Goal: Transaction & Acquisition: Purchase product/service

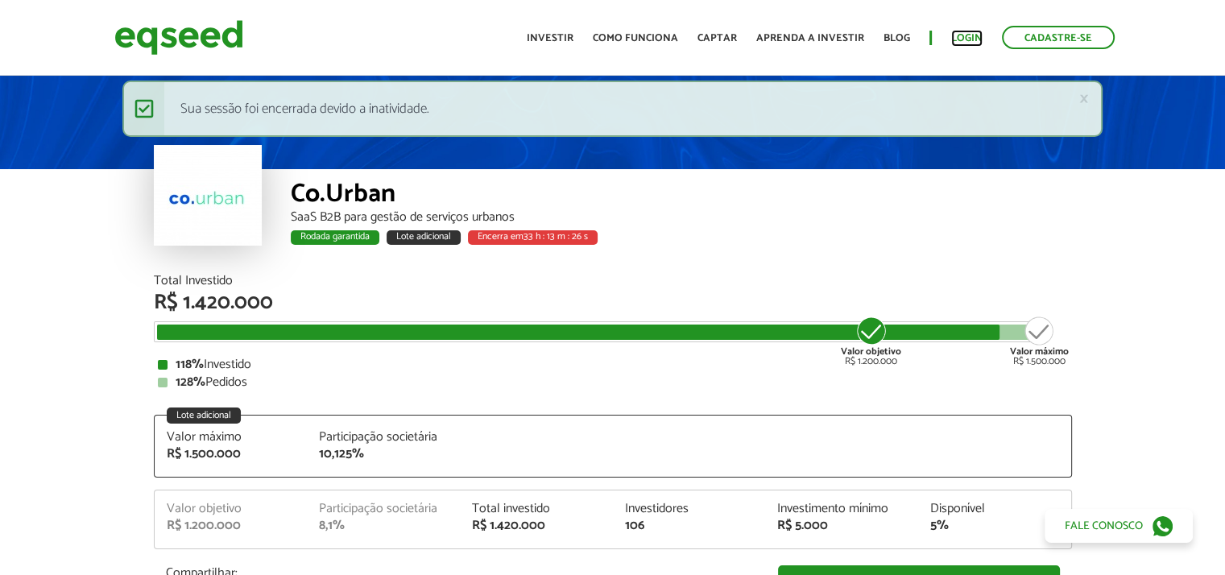
click at [968, 37] on link "Login" at bounding box center [966, 38] width 31 height 10
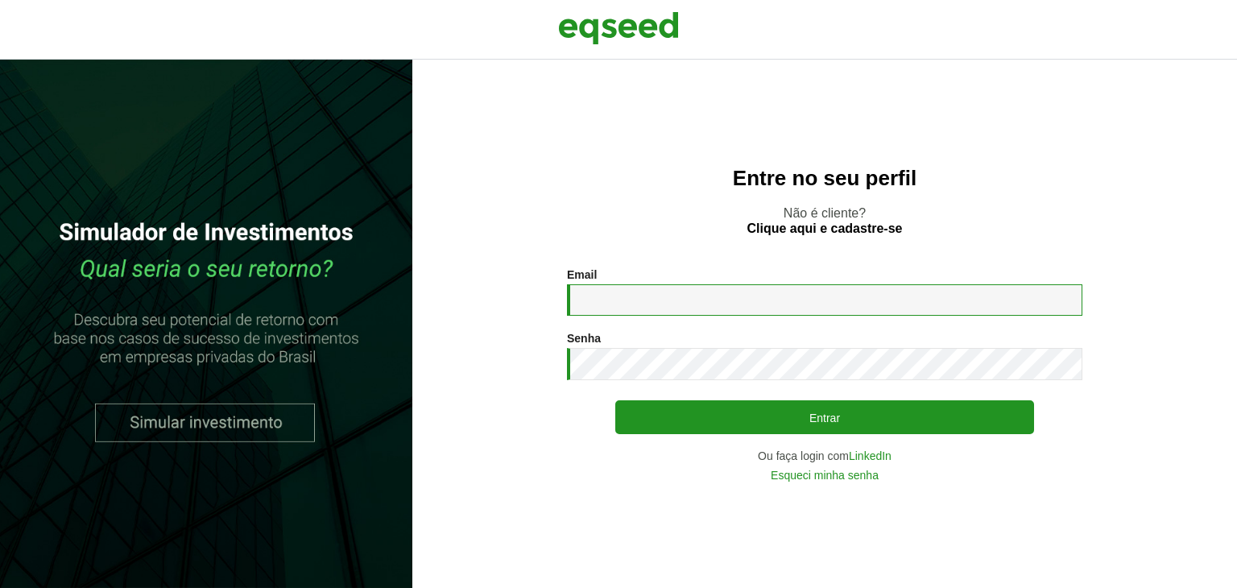
click at [669, 313] on input "Email *" at bounding box center [825, 299] width 516 height 31
click at [622, 301] on input "Email *" at bounding box center [825, 299] width 516 height 31
type input "**********"
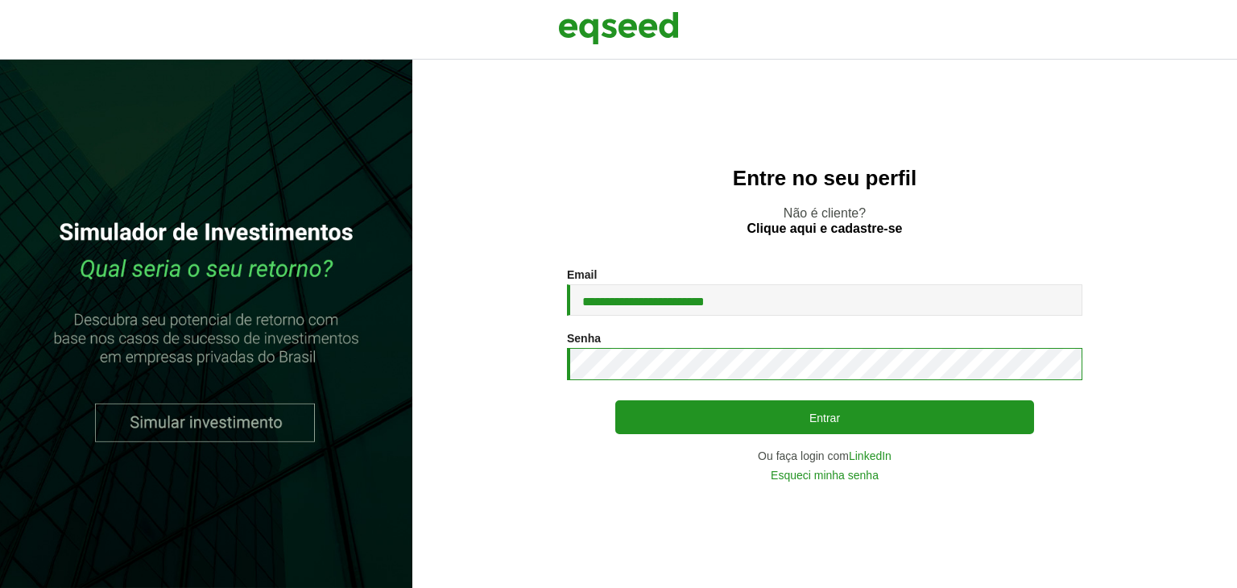
click at [616, 400] on button "Entrar" at bounding box center [825, 417] width 419 height 34
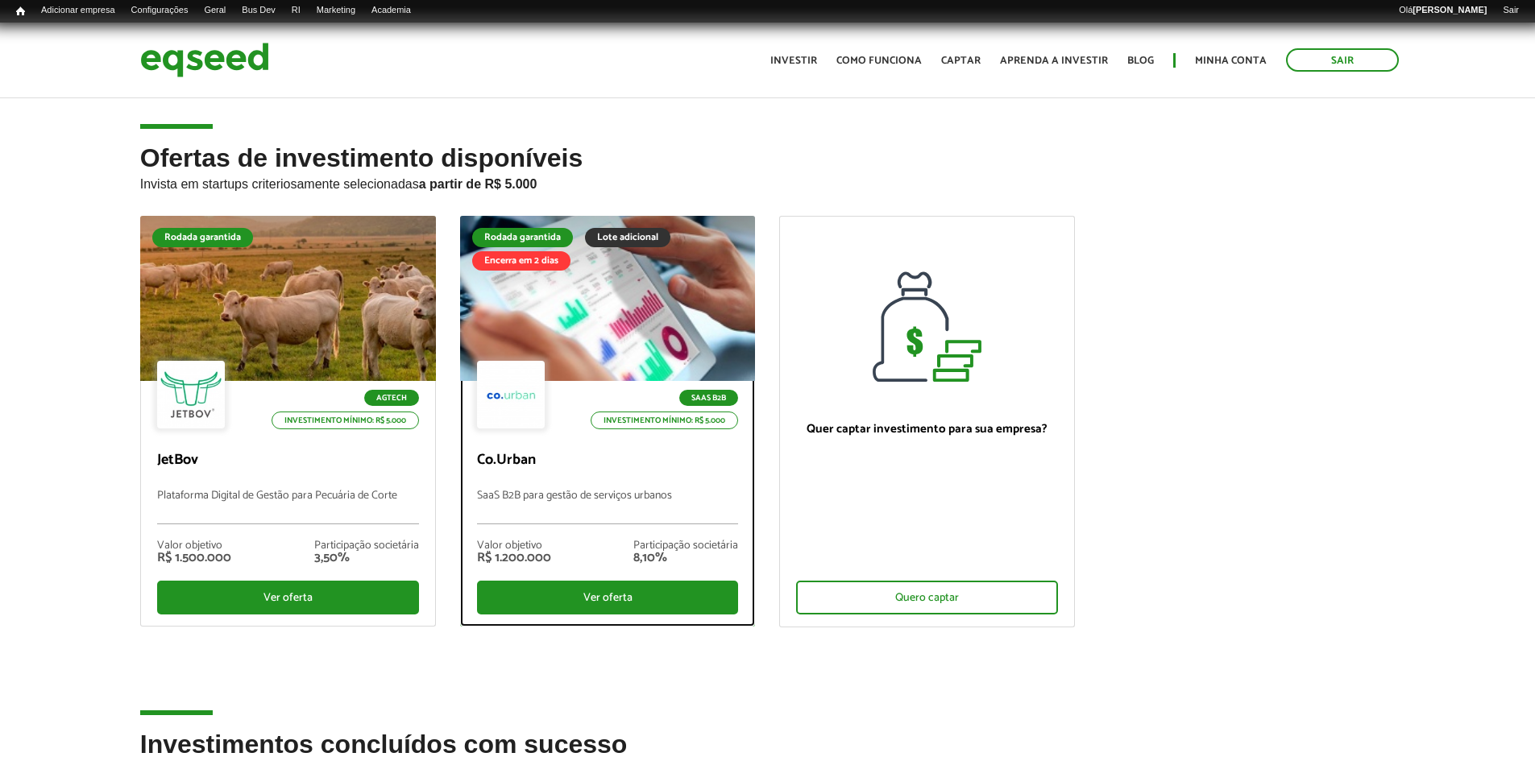
click at [525, 325] on div at bounding box center [607, 299] width 354 height 198
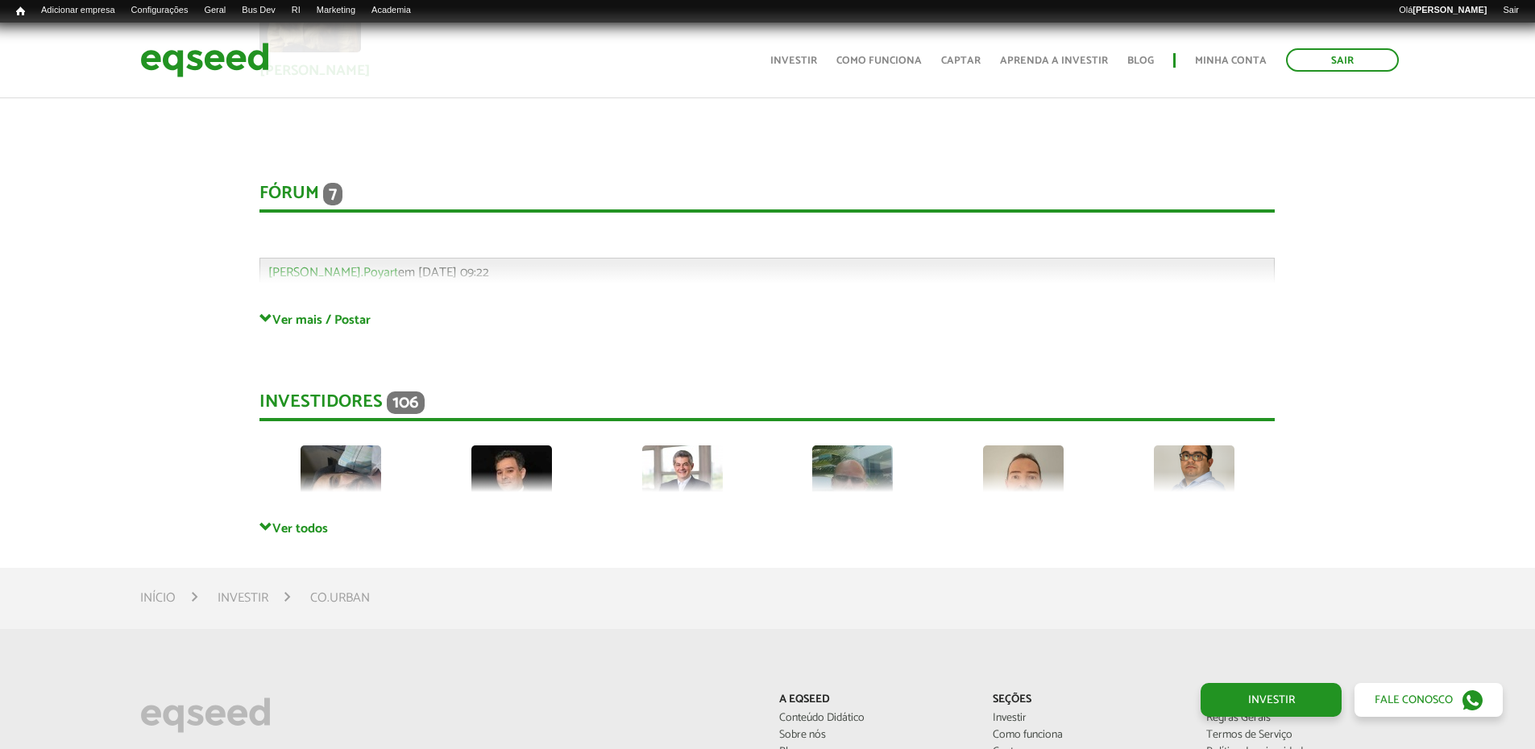
scroll to position [3867, 0]
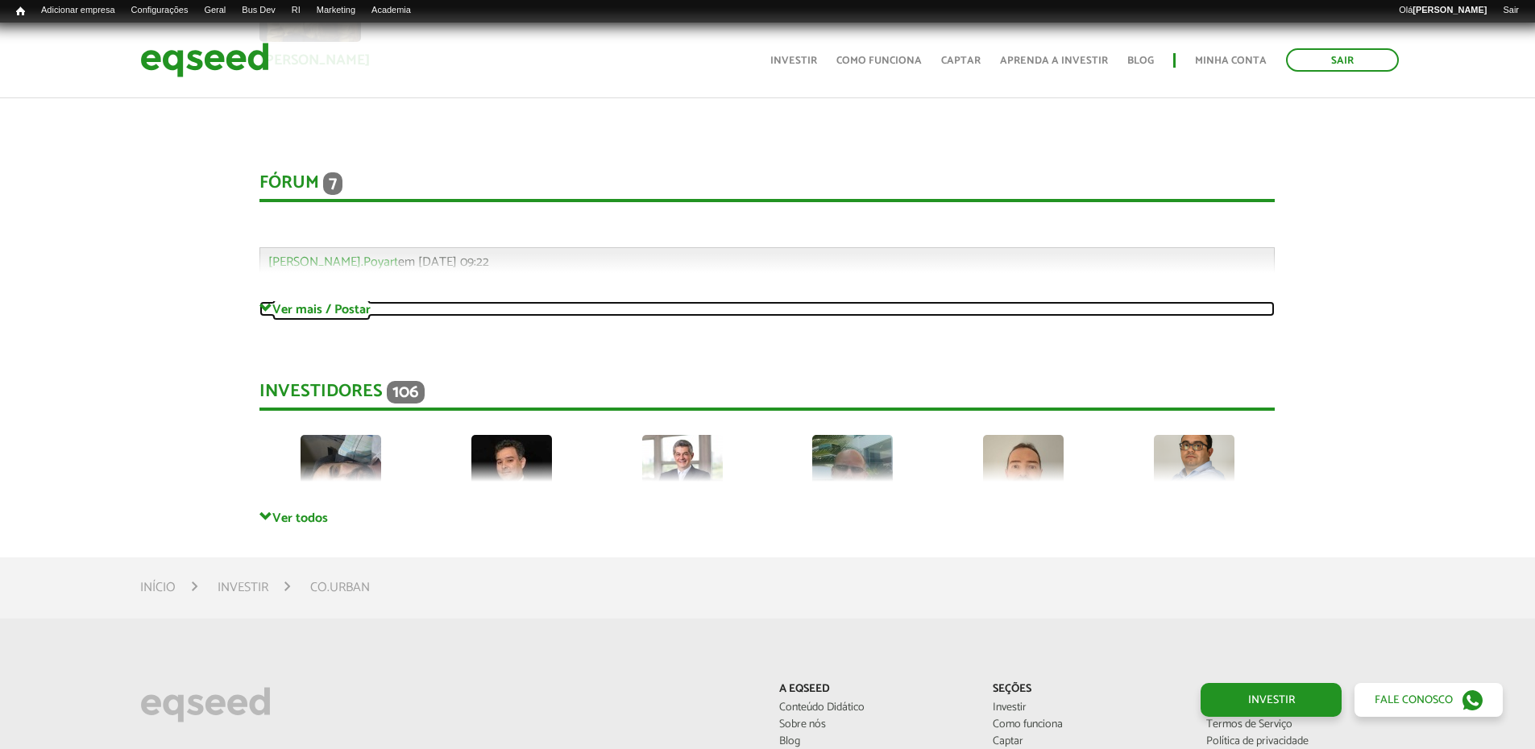
click at [281, 309] on link "Ver mais / Postar" at bounding box center [766, 308] width 1015 height 15
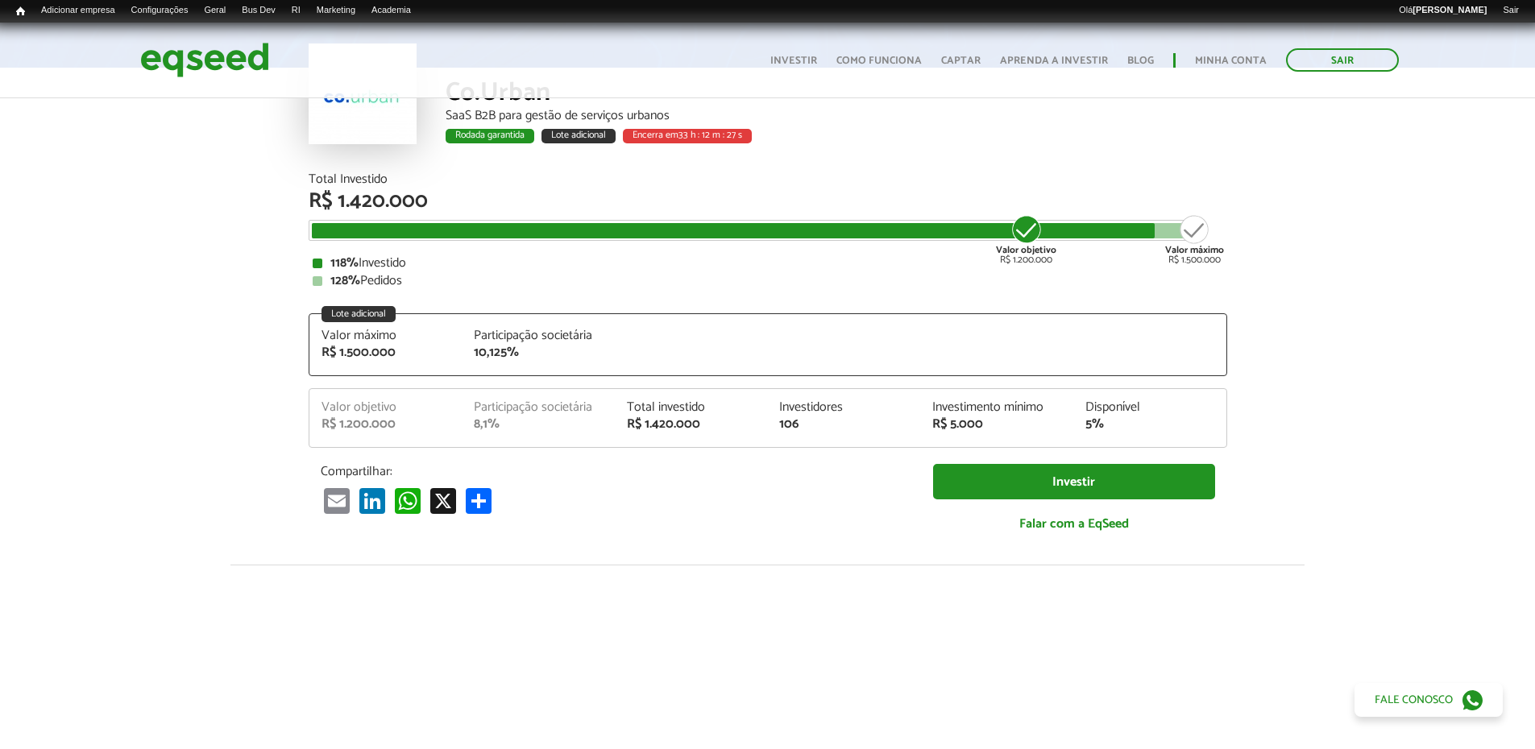
scroll to position [161, 0]
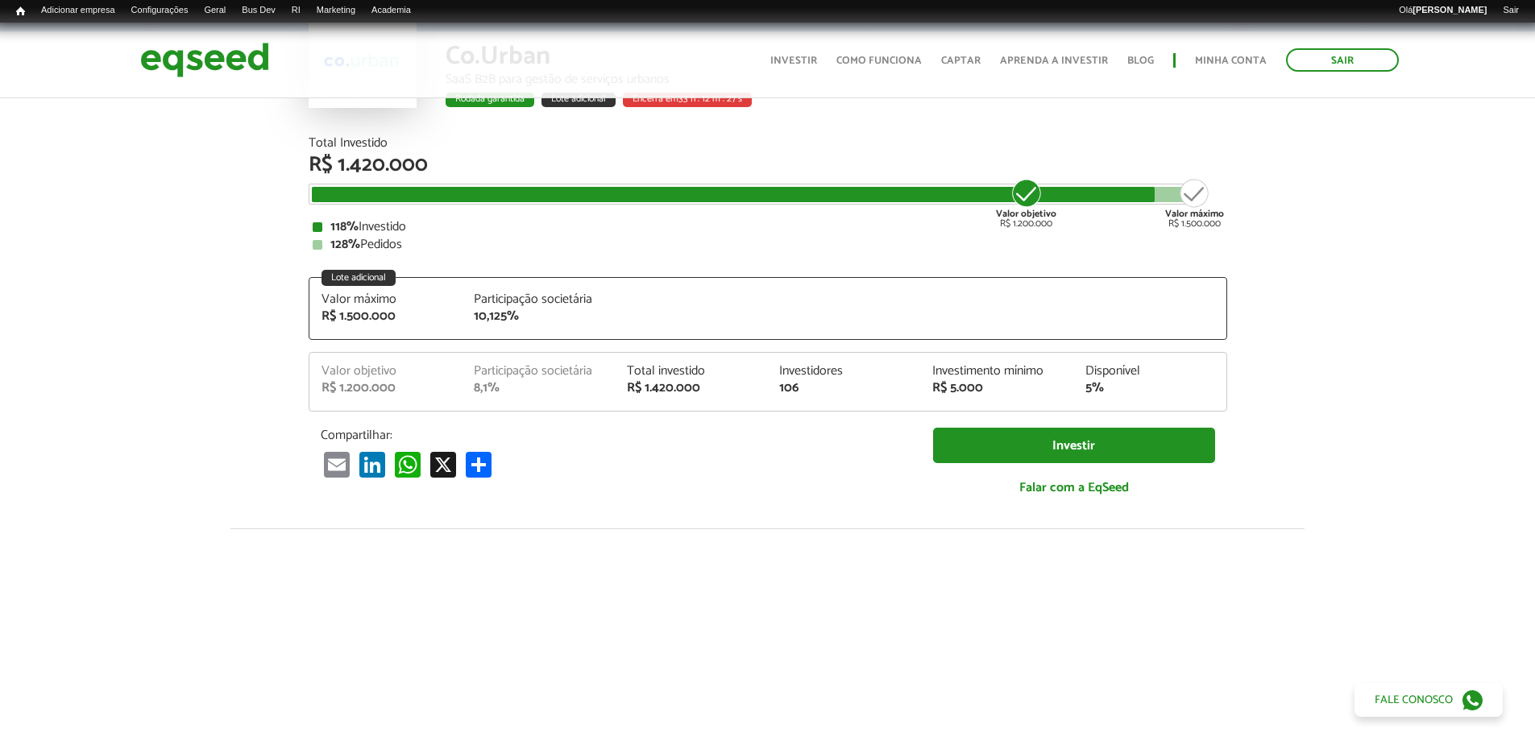
click at [361, 272] on div "Lote adicional" at bounding box center [358, 278] width 74 height 16
click at [213, 278] on article "Co.Urban SaaS B2B para gestão de serviços urbanos Rodada garantida Lote adicion…" at bounding box center [767, 507] width 1535 height 1144
click at [358, 273] on div "Lote adicional" at bounding box center [358, 278] width 74 height 16
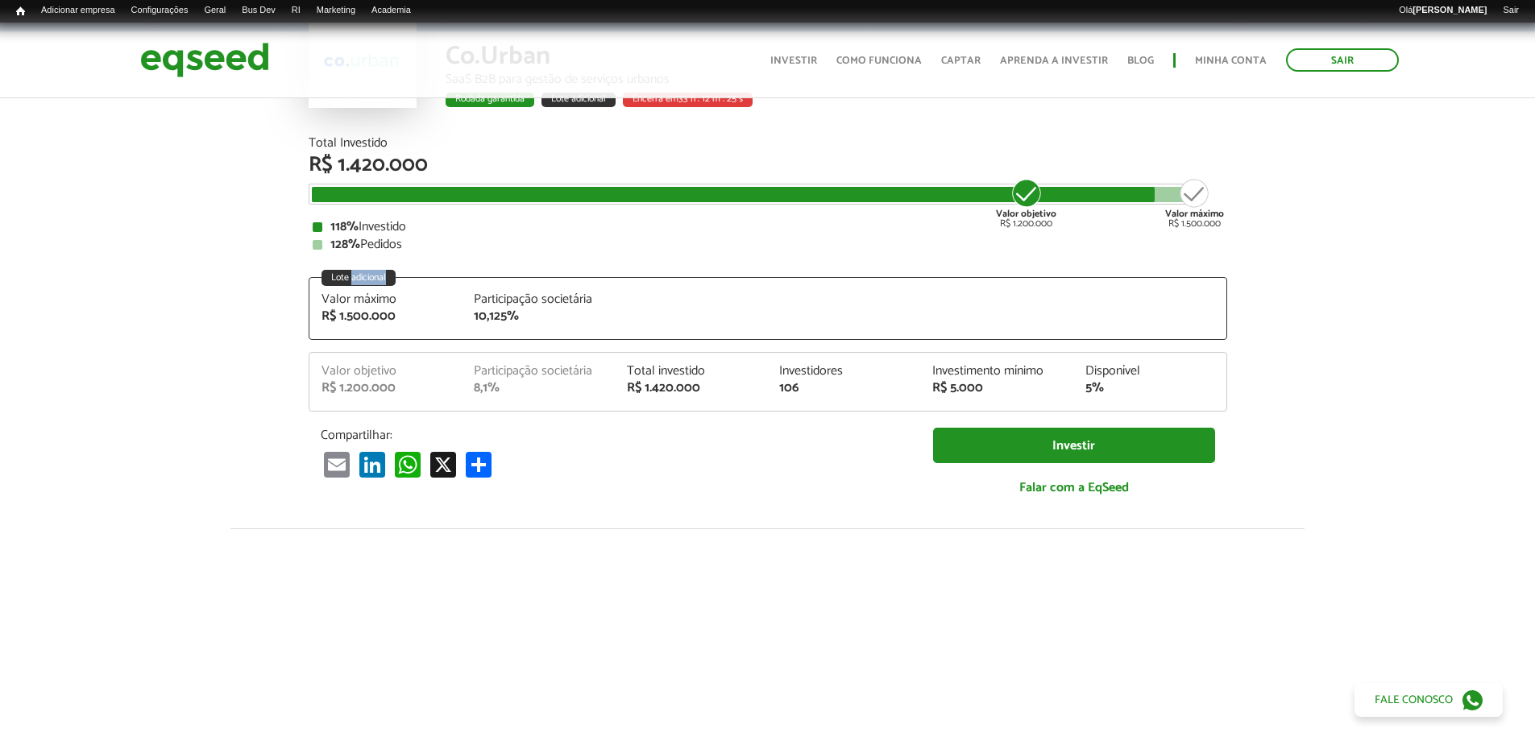
click at [358, 273] on div "Lote adicional" at bounding box center [358, 278] width 74 height 16
click at [341, 310] on div "R$ 1.500.000" at bounding box center [385, 316] width 129 height 13
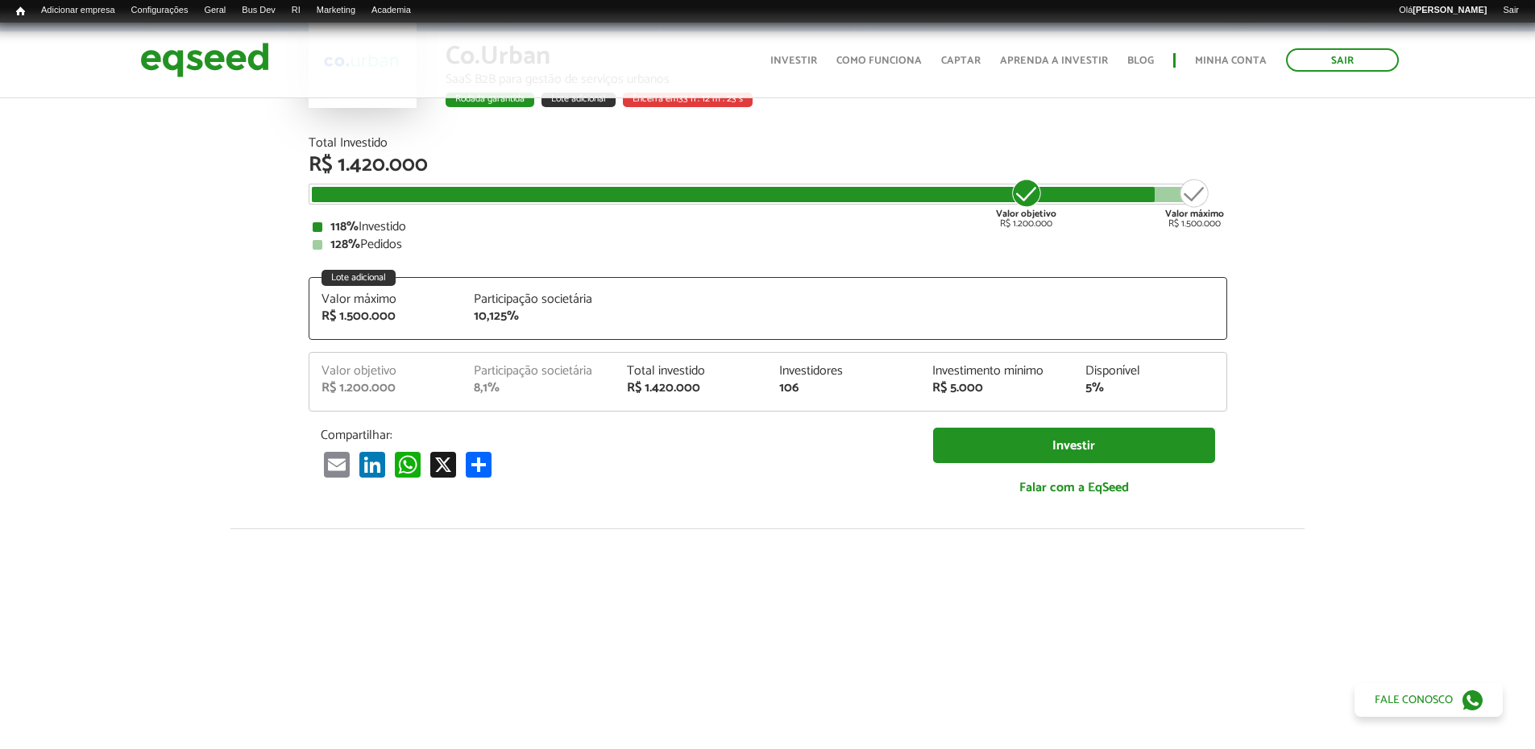
click at [333, 301] on div "Valor máximo" at bounding box center [385, 299] width 129 height 13
click at [237, 276] on article "Co.Urban SaaS B2B para gestão de serviços urbanos Rodada garantida Lote adicion…" at bounding box center [767, 507] width 1535 height 1144
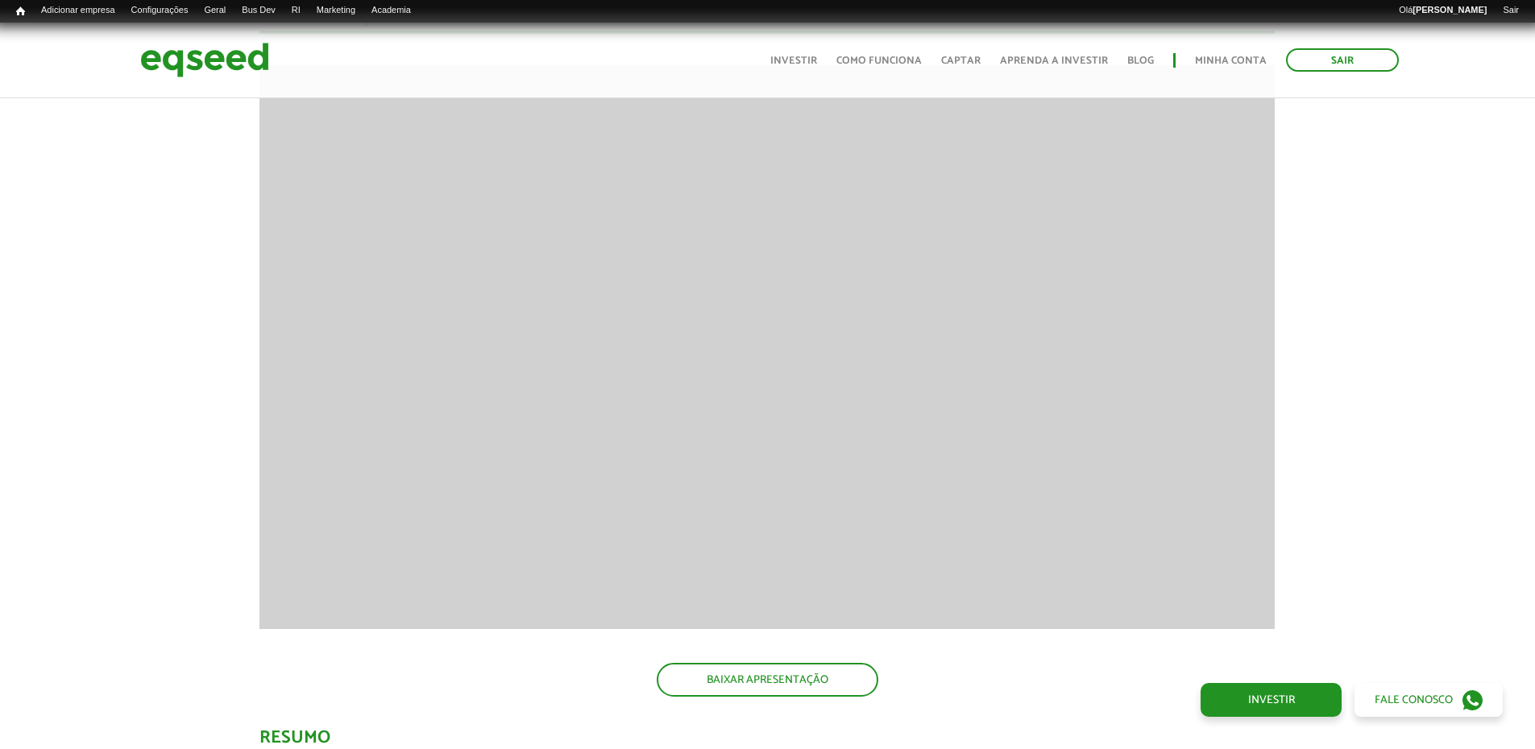
scroll to position [1692, 0]
